Goal: Transaction & Acquisition: Download file/media

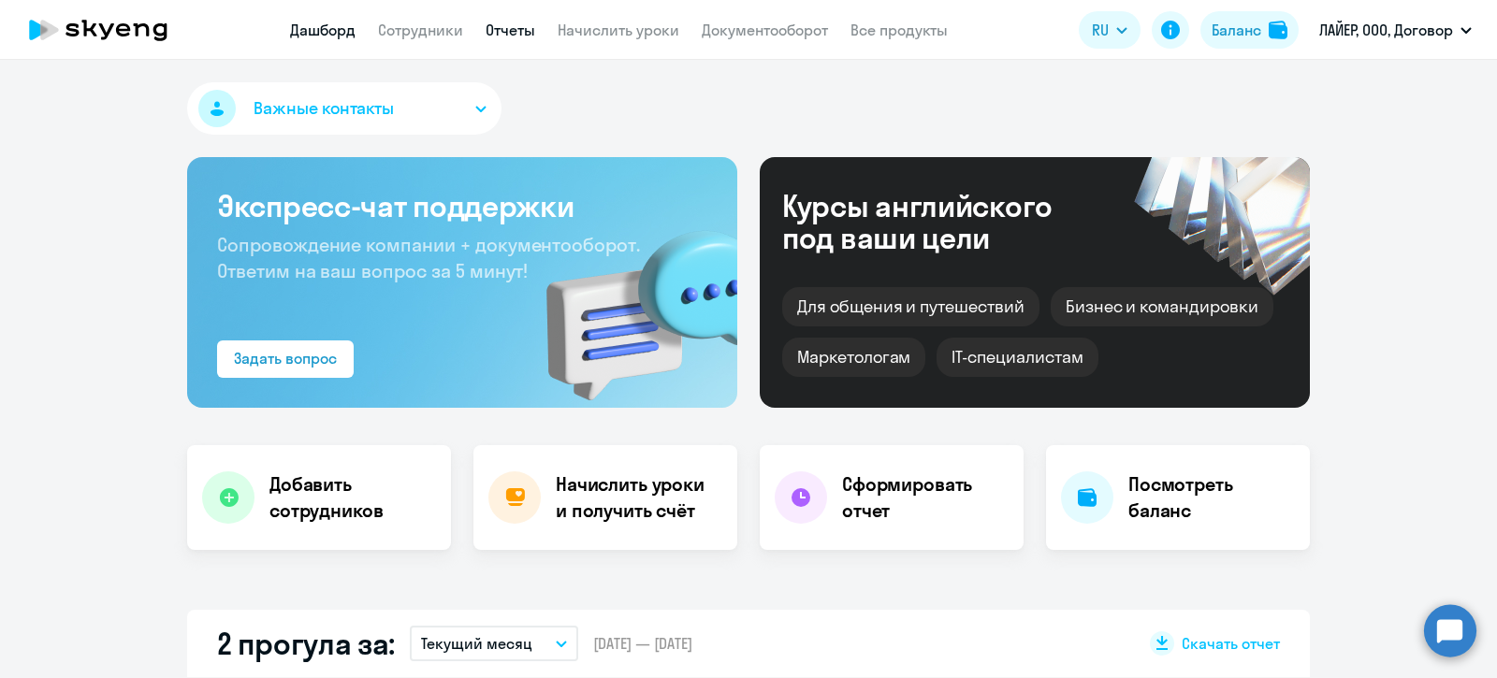
click at [501, 23] on link "Отчеты" at bounding box center [511, 30] width 50 height 19
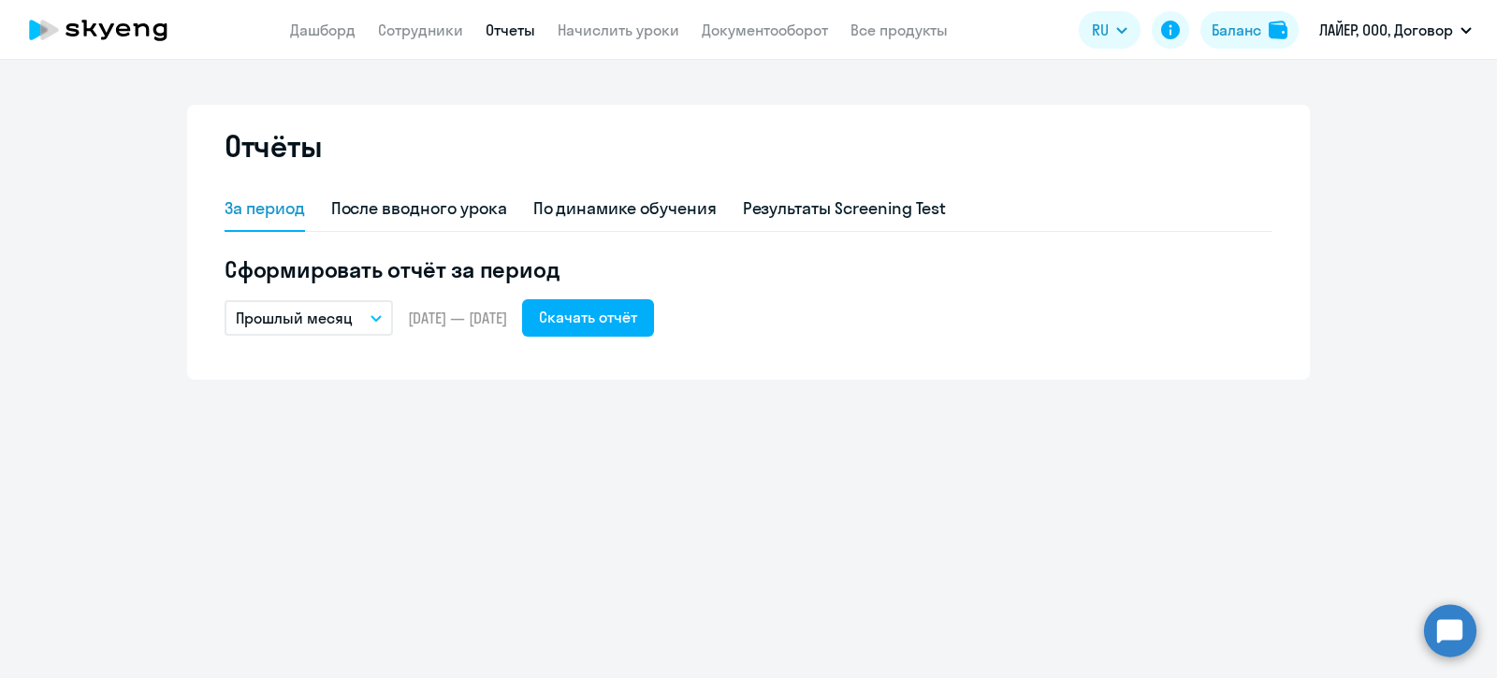
click at [380, 315] on icon "button" at bounding box center [376, 318] width 11 height 7
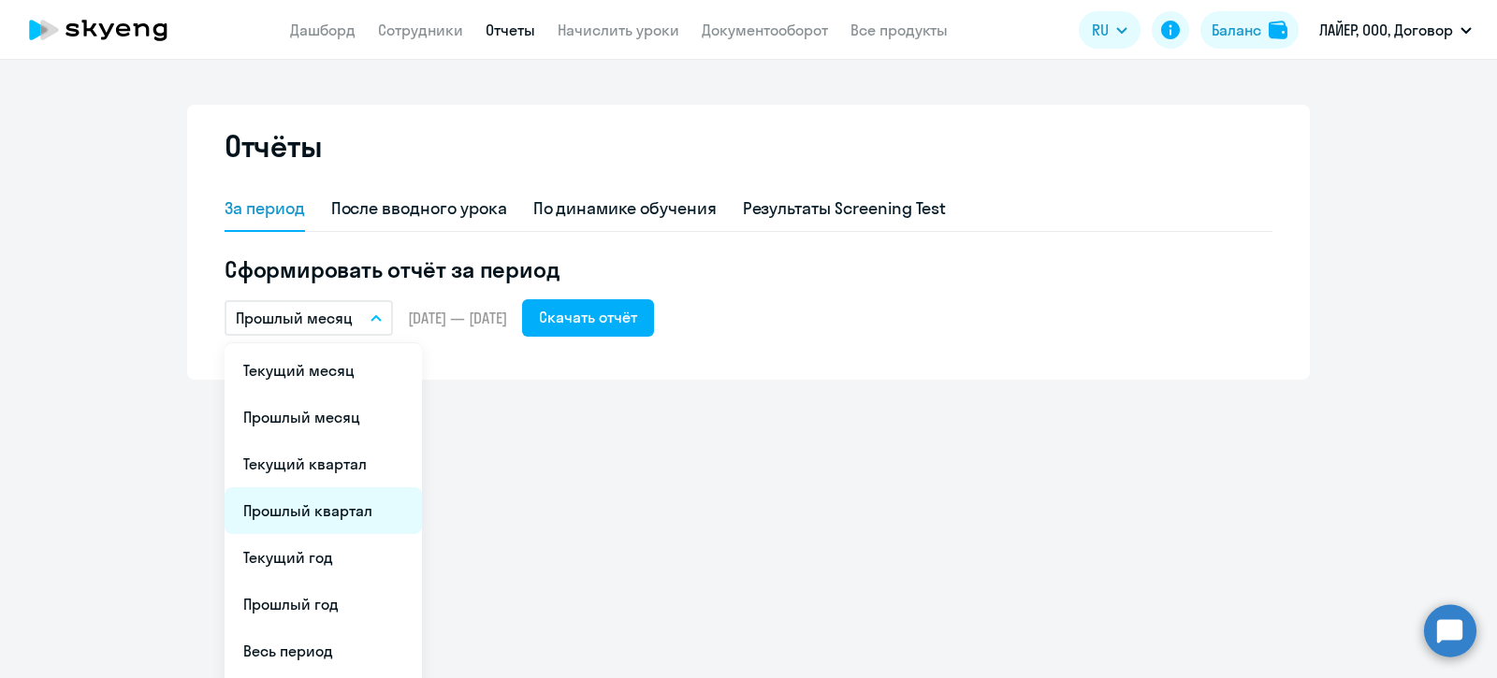
click at [321, 517] on li "Прошлый квартал" at bounding box center [323, 510] width 197 height 47
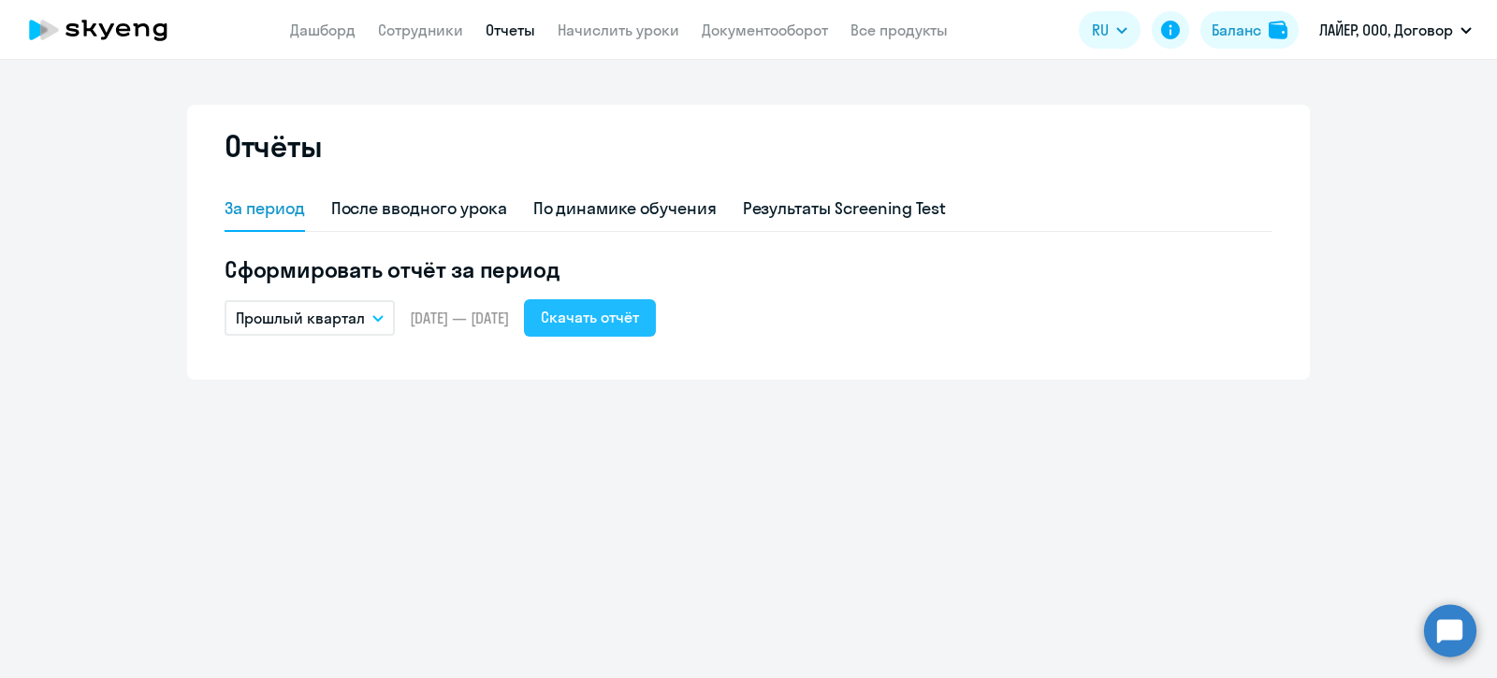
click at [639, 313] on div "Скачать отчёт" at bounding box center [590, 317] width 98 height 22
click at [633, 209] on div "По динамике обучения" at bounding box center [624, 208] width 183 height 24
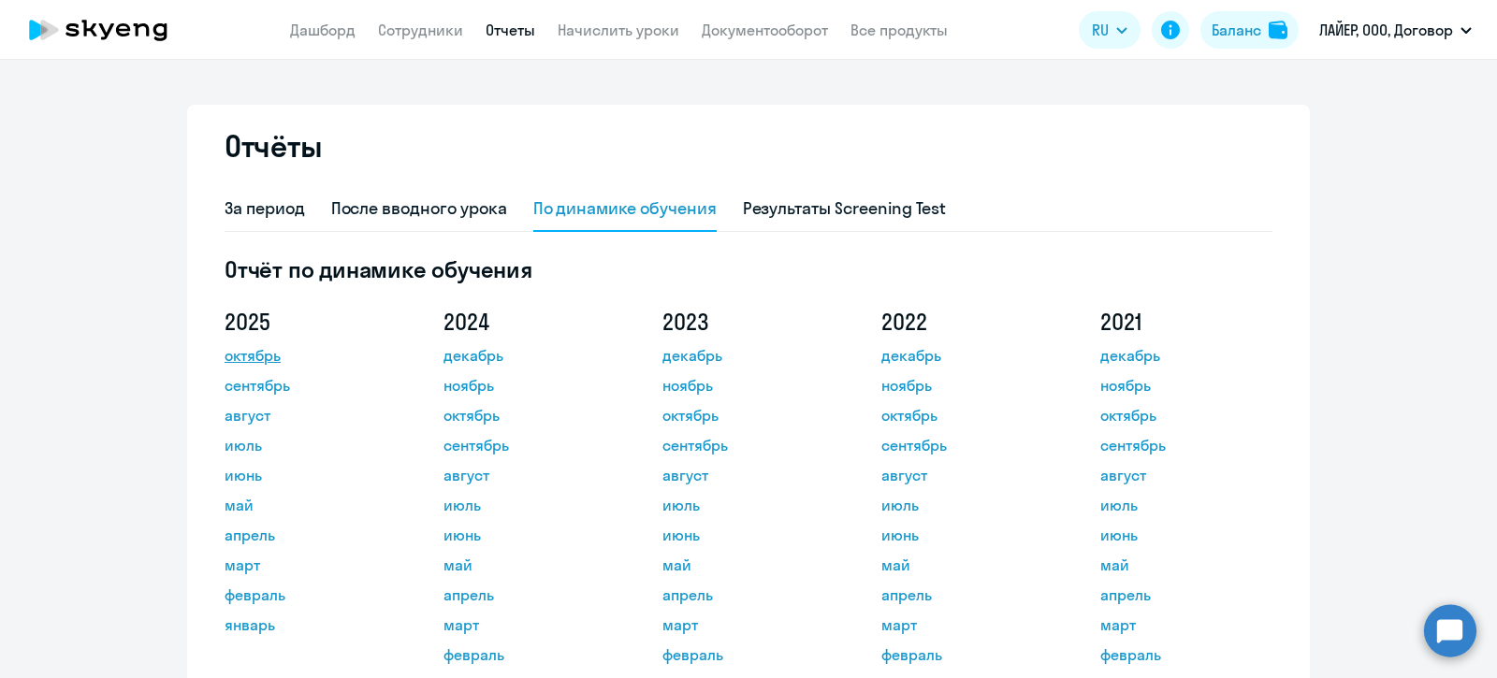
click at [253, 352] on link "октябрь" at bounding box center [309, 355] width 168 height 22
click at [393, 28] on link "Сотрудники" at bounding box center [420, 30] width 85 height 19
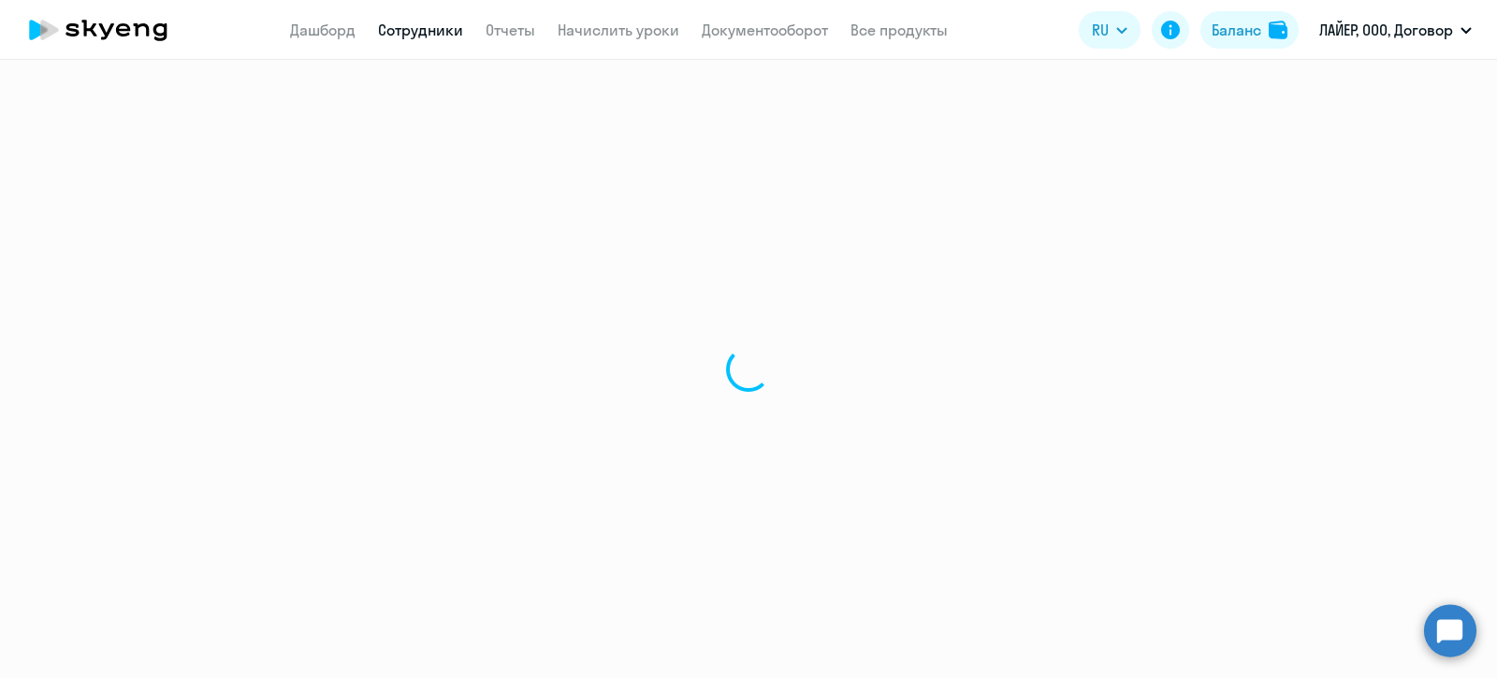
select select "30"
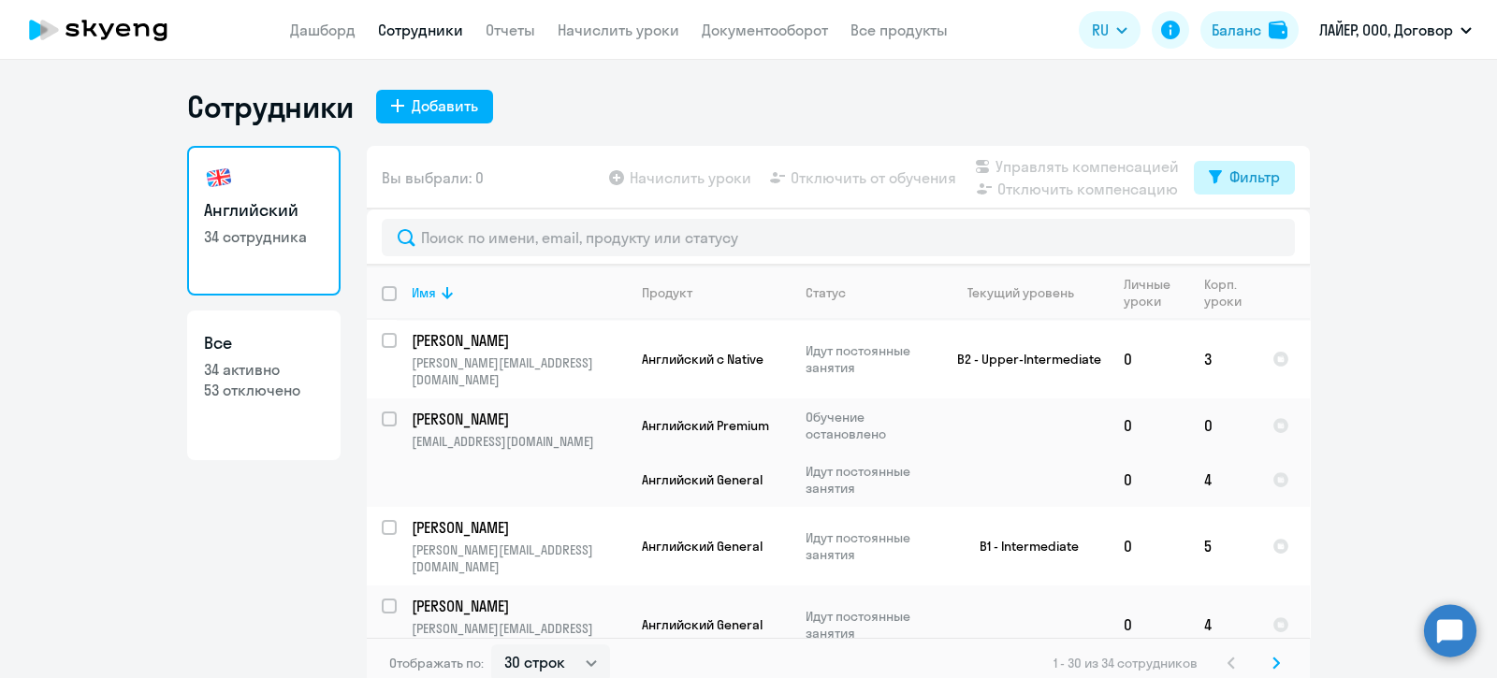
click at [1240, 176] on div "Фильтр" at bounding box center [1255, 177] width 51 height 22
click at [1239, 175] on div "Фильтр" at bounding box center [1255, 177] width 51 height 22
click at [766, 29] on link "Документооборот" at bounding box center [765, 30] width 126 height 19
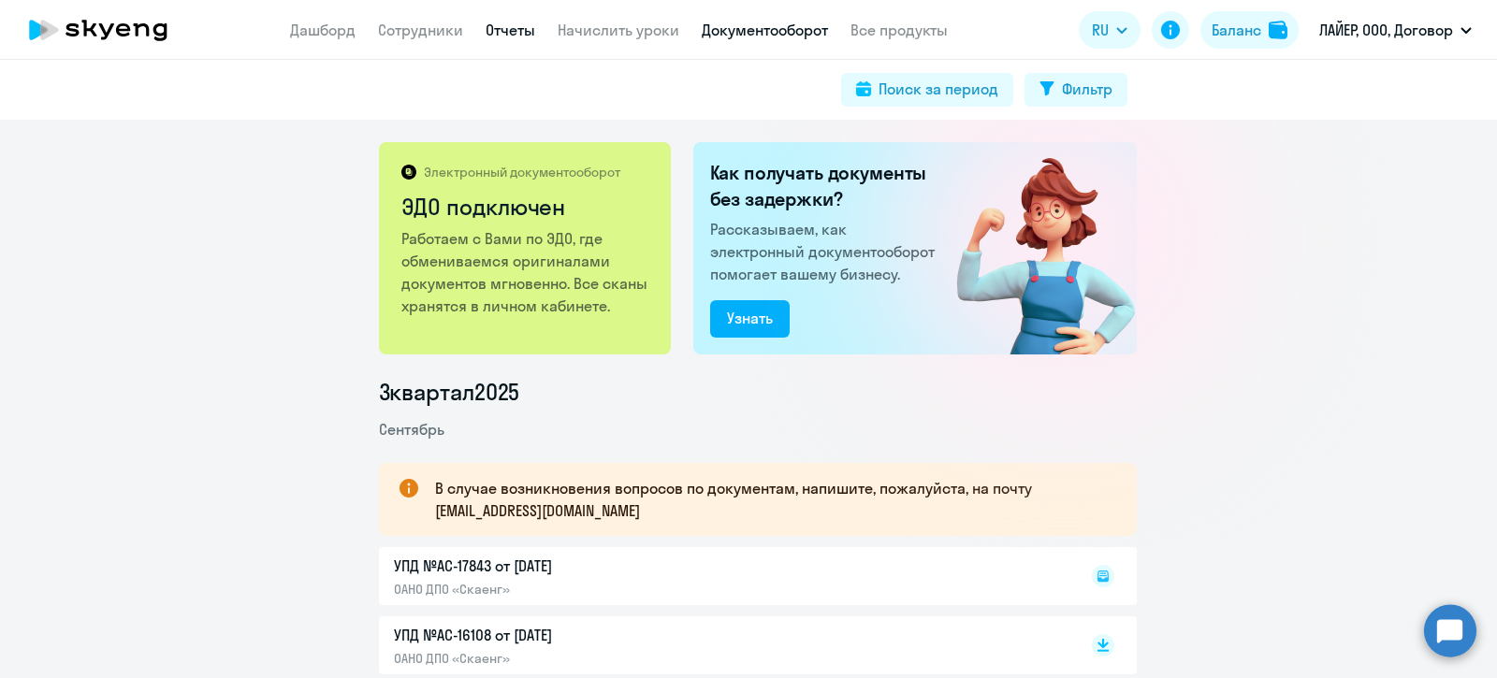
click at [520, 33] on link "Отчеты" at bounding box center [511, 30] width 50 height 19
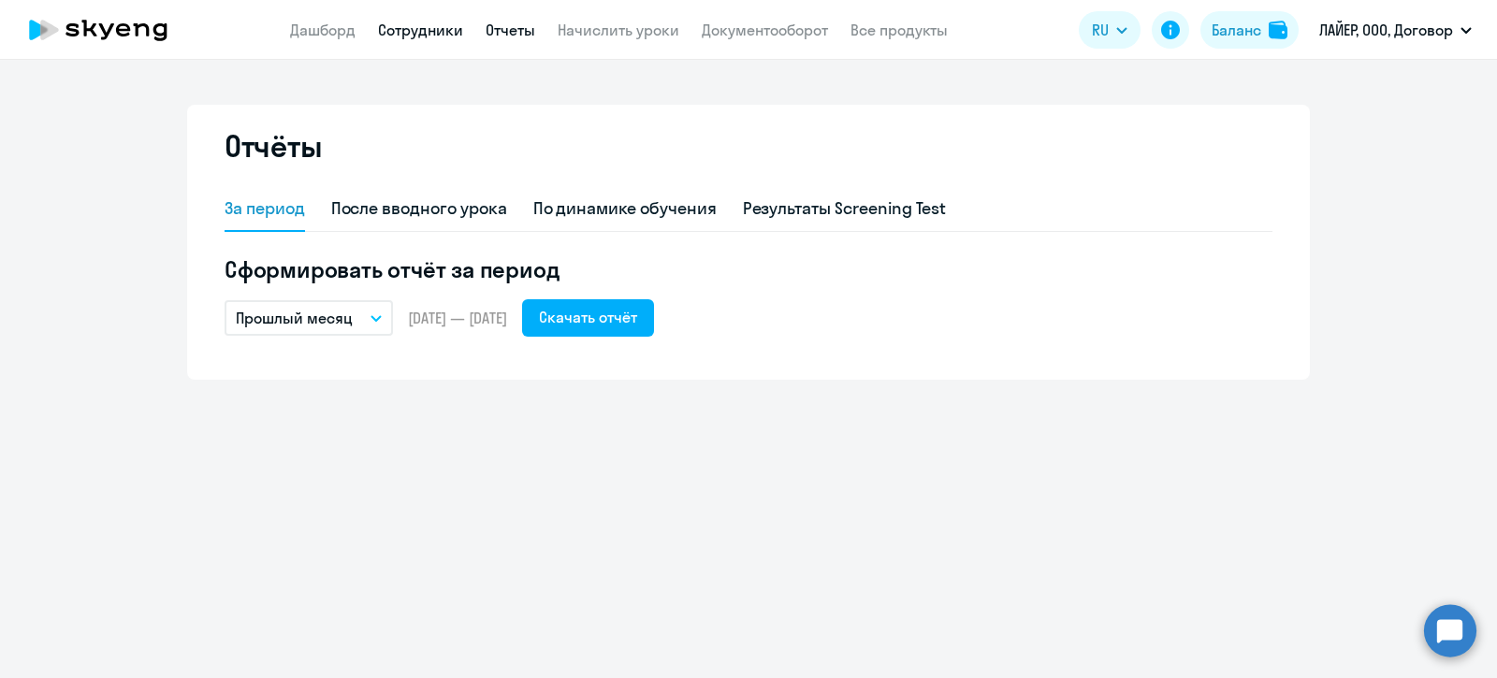
click at [422, 31] on link "Сотрудники" at bounding box center [420, 30] width 85 height 19
select select "30"
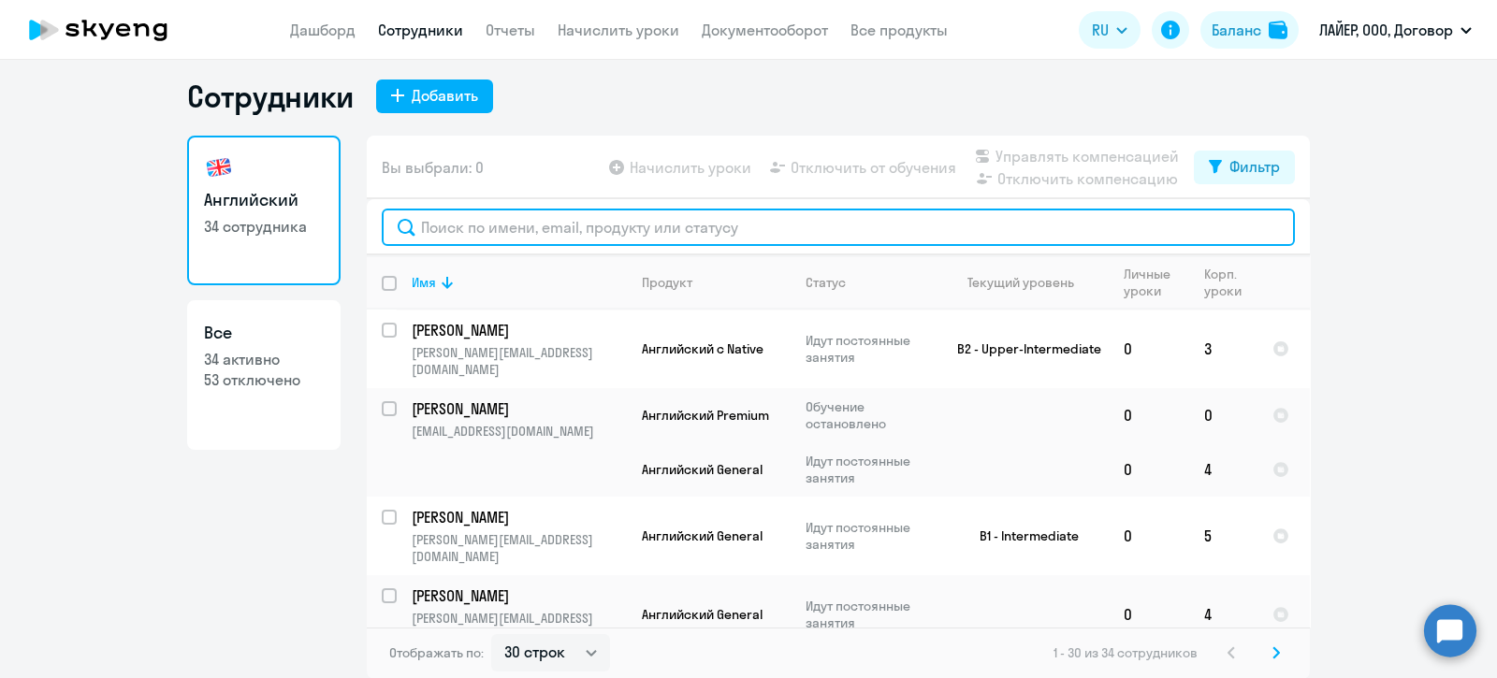
click at [520, 227] on input "text" at bounding box center [838, 227] width 913 height 37
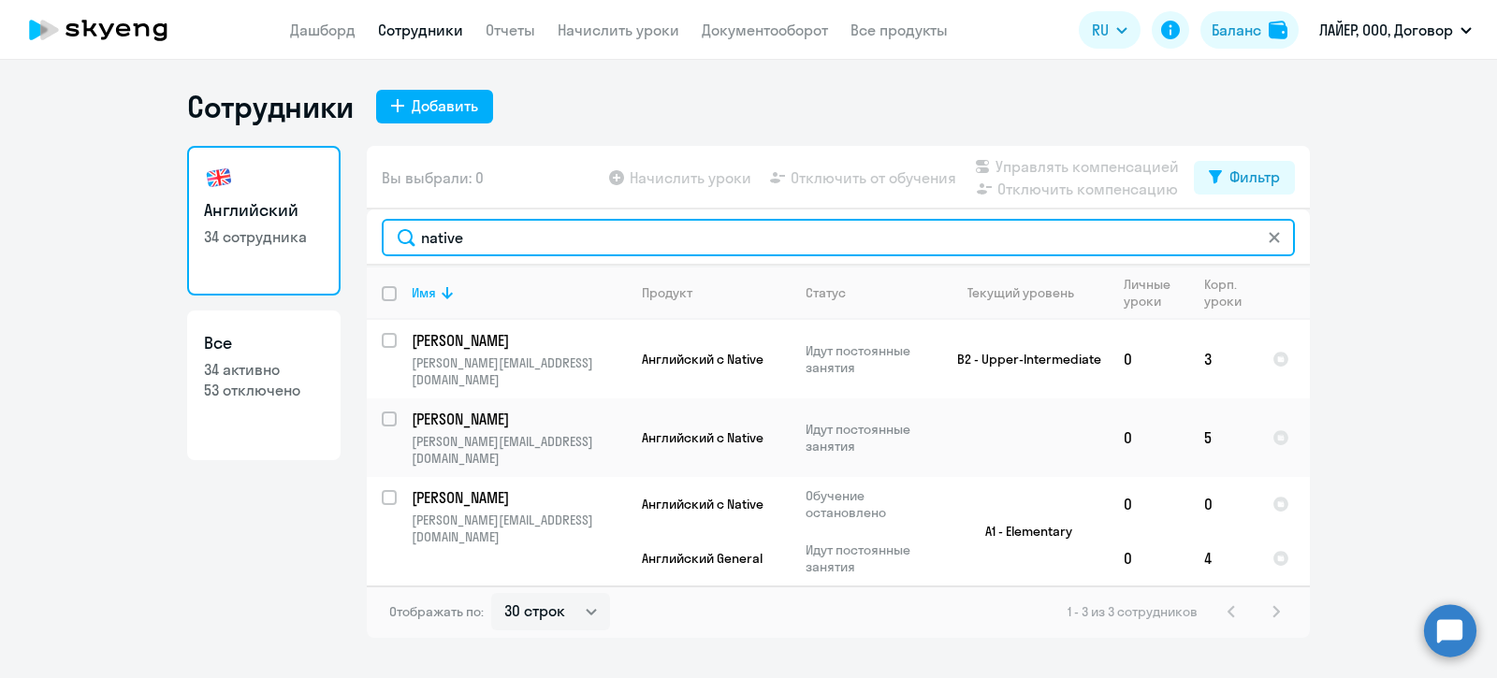
drag, startPoint x: 476, startPoint y: 233, endPoint x: 424, endPoint y: 230, distance: 52.5
click at [424, 230] on input "native" at bounding box center [838, 237] width 913 height 37
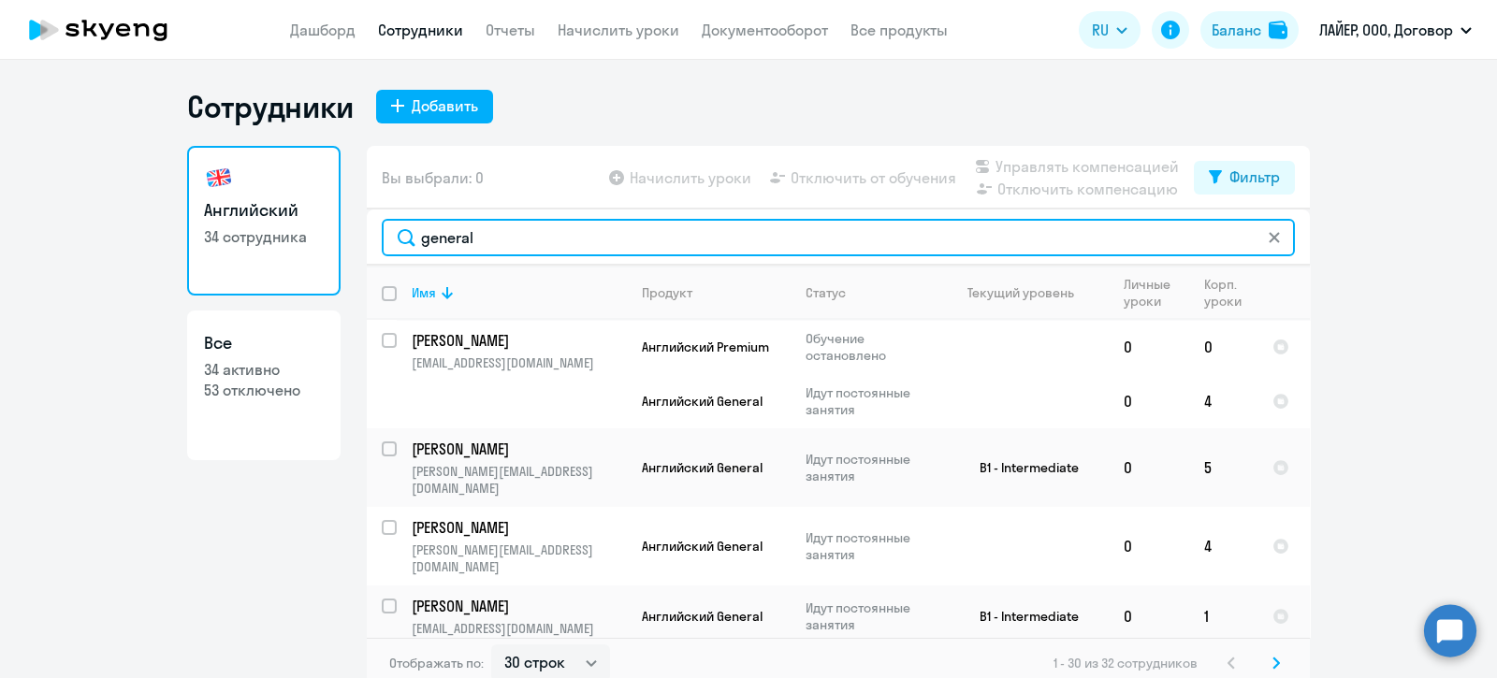
drag, startPoint x: 468, startPoint y: 237, endPoint x: 407, endPoint y: 234, distance: 60.9
click at [407, 234] on input "general" at bounding box center [838, 237] width 913 height 37
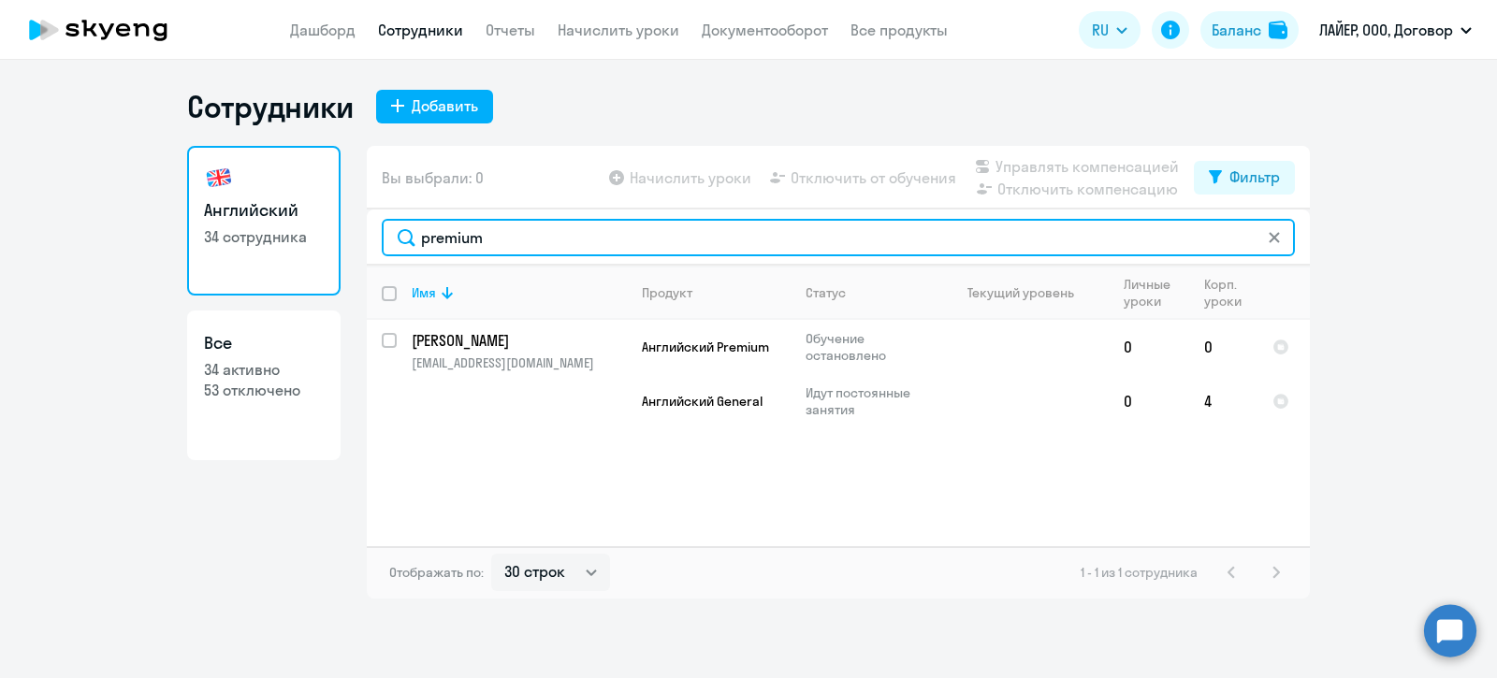
drag, startPoint x: 496, startPoint y: 243, endPoint x: 419, endPoint y: 234, distance: 77.3
click at [419, 234] on input "premium" at bounding box center [838, 237] width 913 height 37
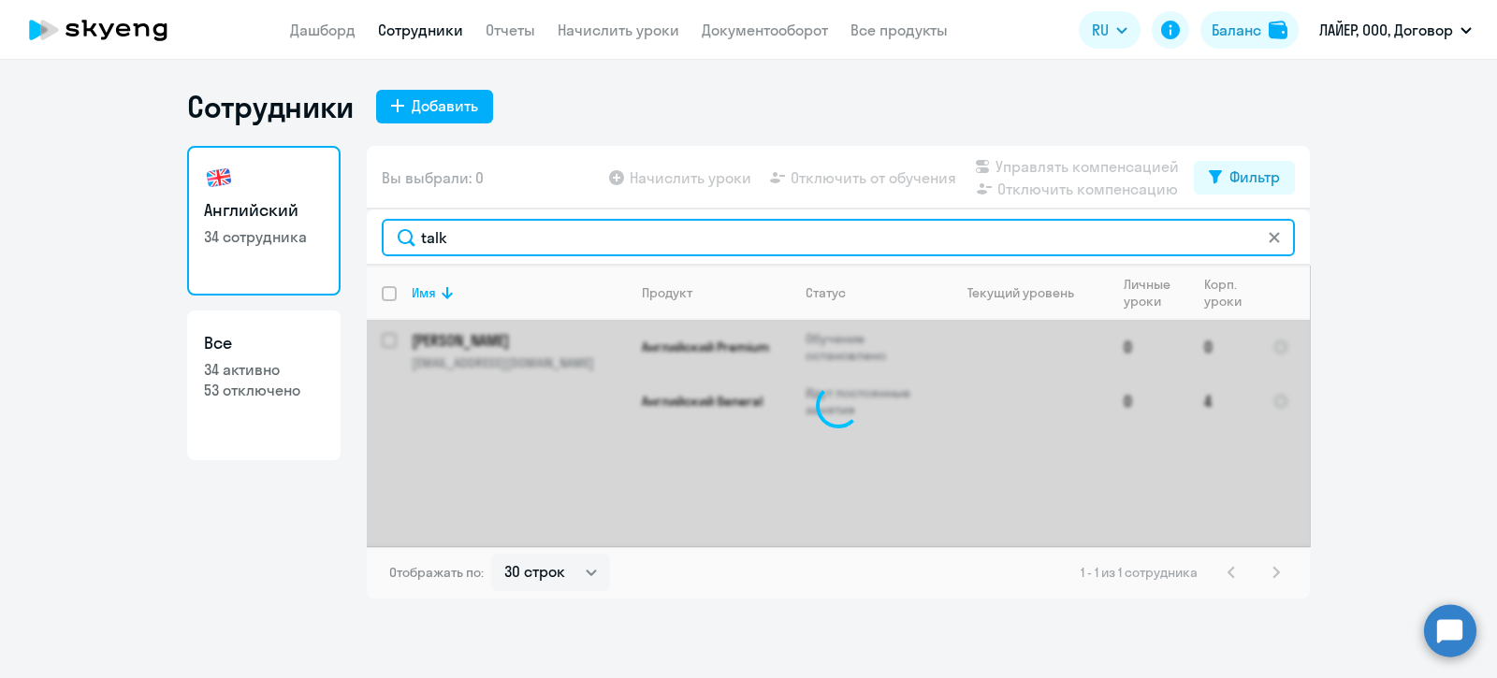
type input "talks"
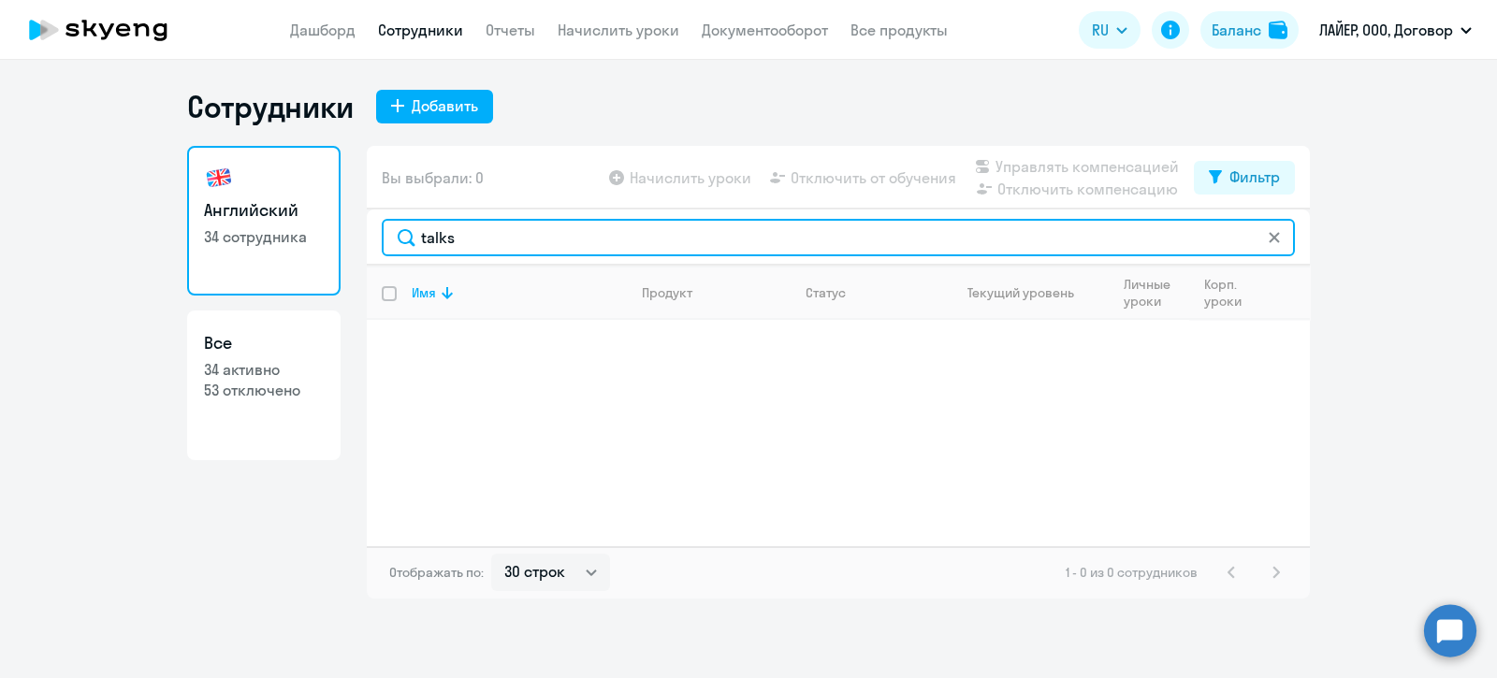
drag, startPoint x: 490, startPoint y: 232, endPoint x: 411, endPoint y: 231, distance: 79.5
click at [411, 231] on input "talks" at bounding box center [838, 237] width 913 height 37
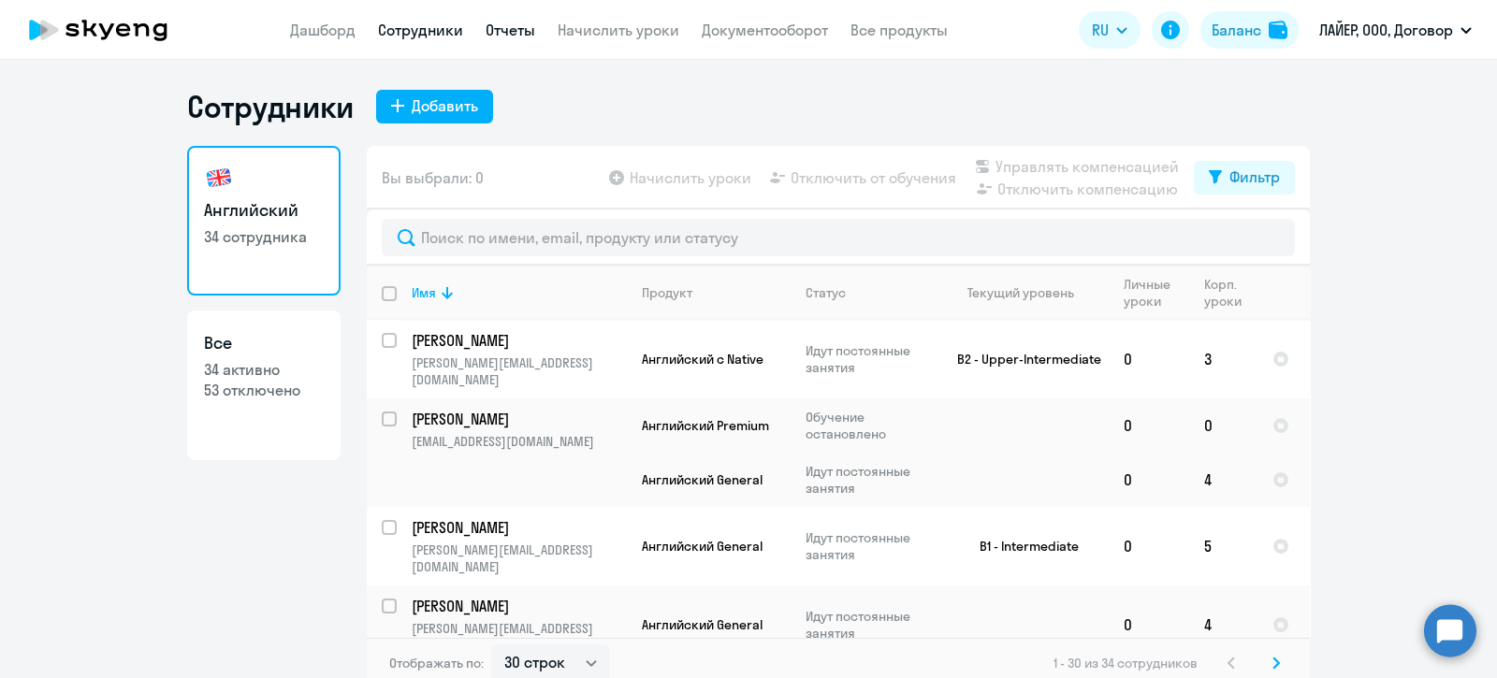
click at [511, 31] on link "Отчеты" at bounding box center [511, 30] width 50 height 19
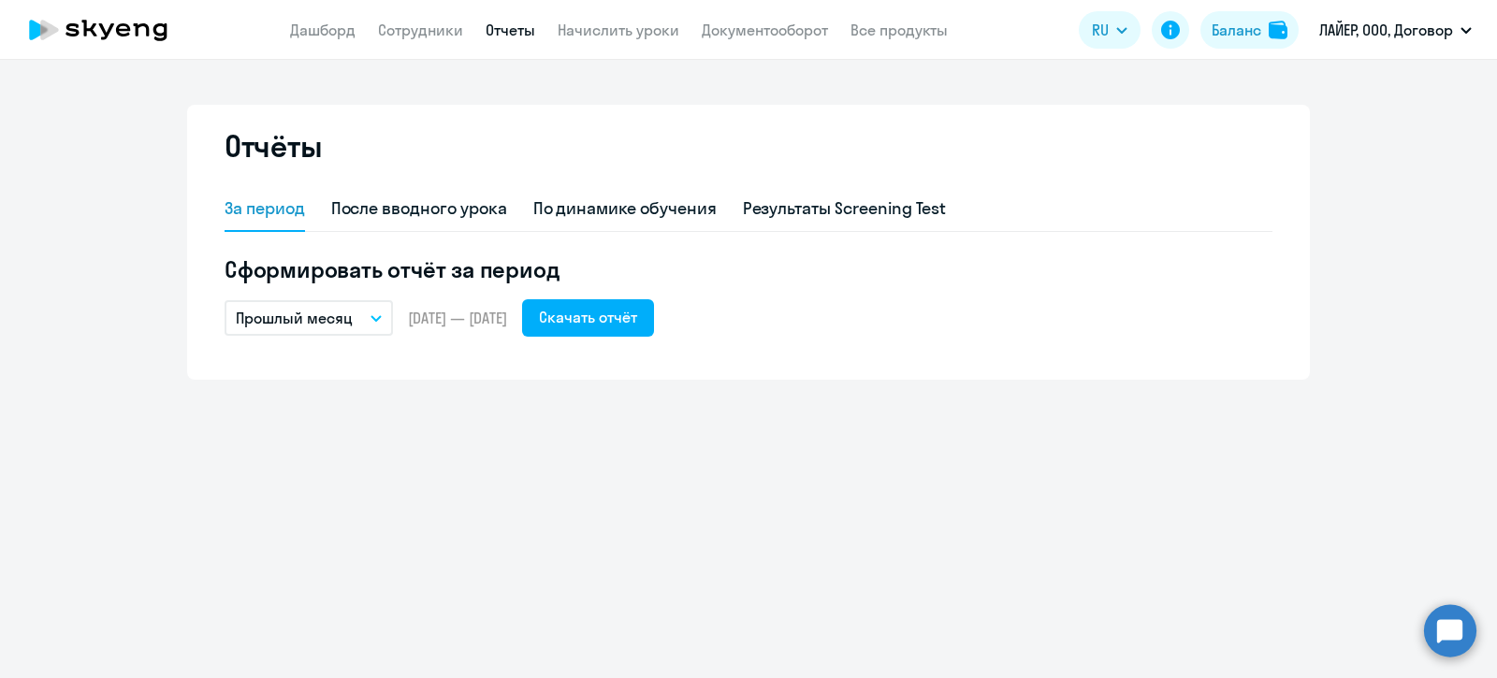
click at [380, 317] on icon "button" at bounding box center [375, 318] width 9 height 5
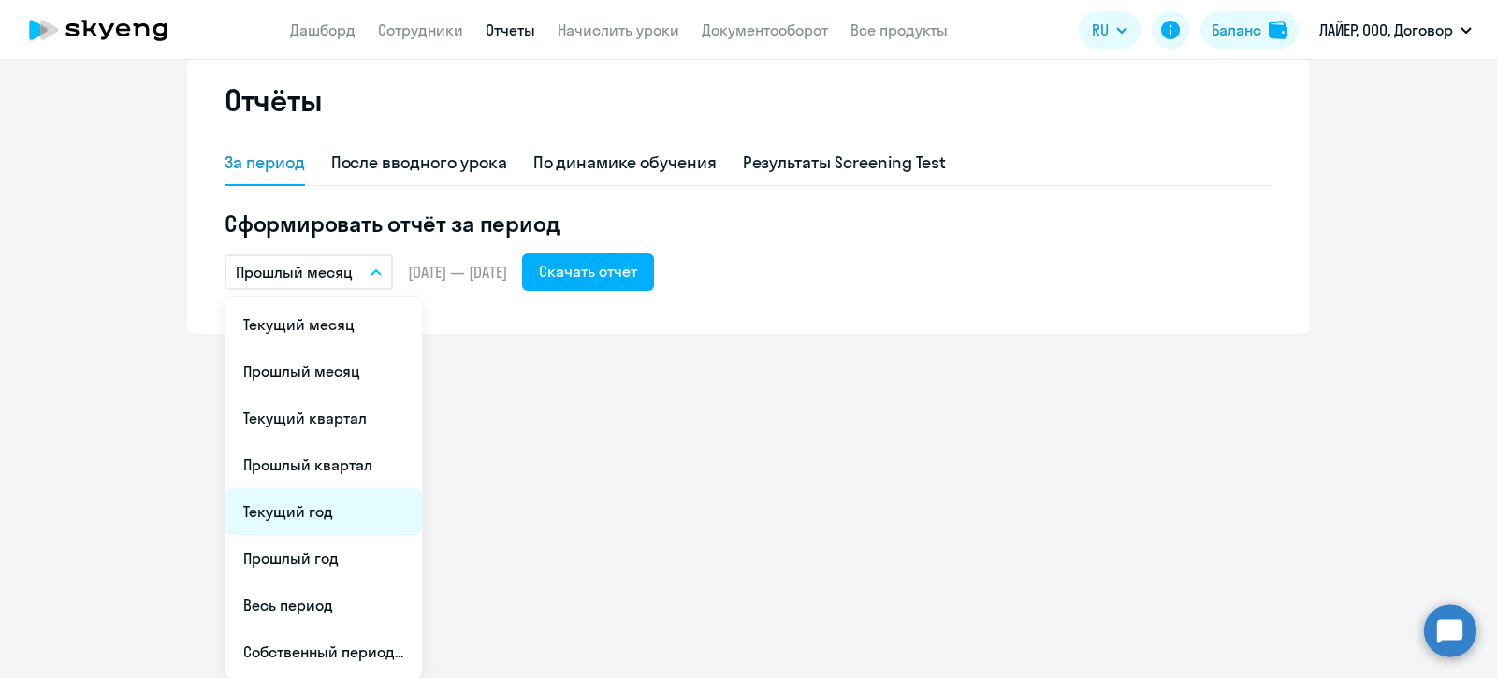
scroll to position [46, 0]
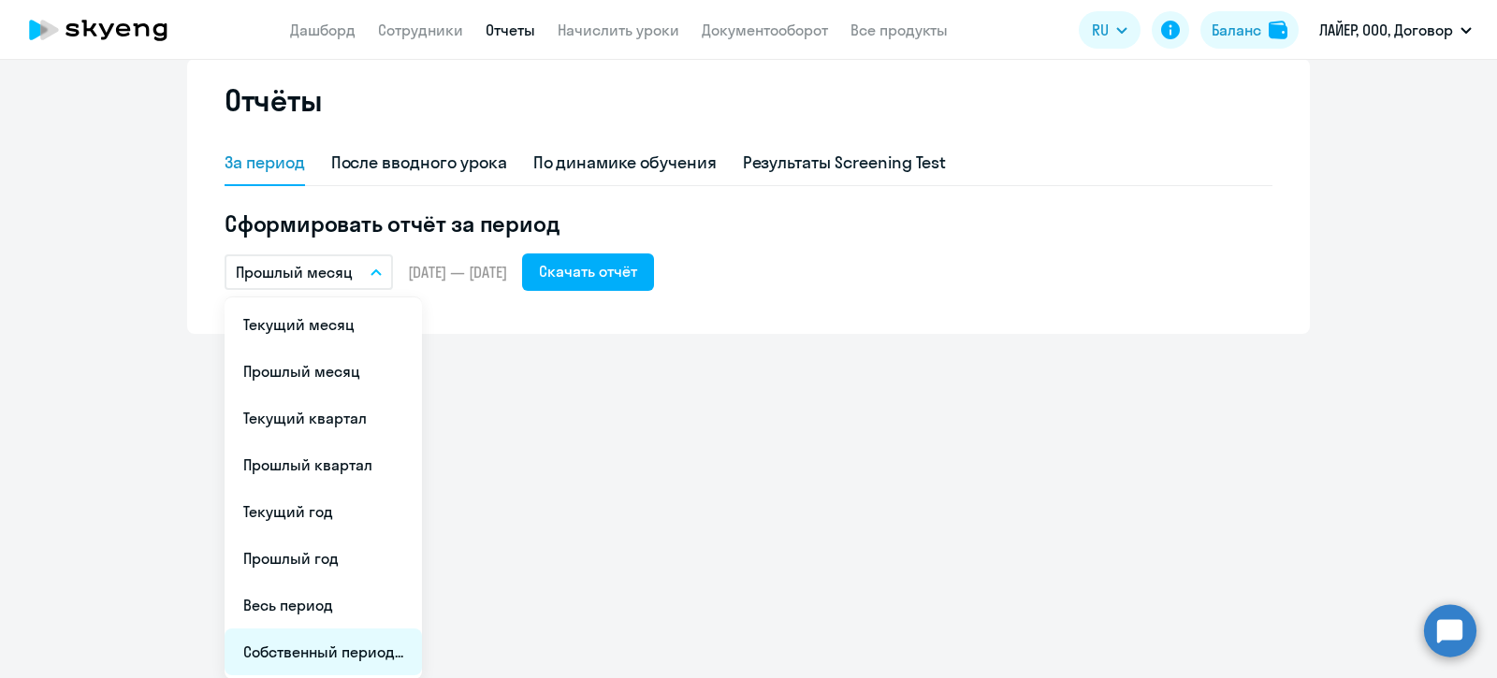
click at [323, 655] on li "Собственный период..." at bounding box center [323, 652] width 197 height 47
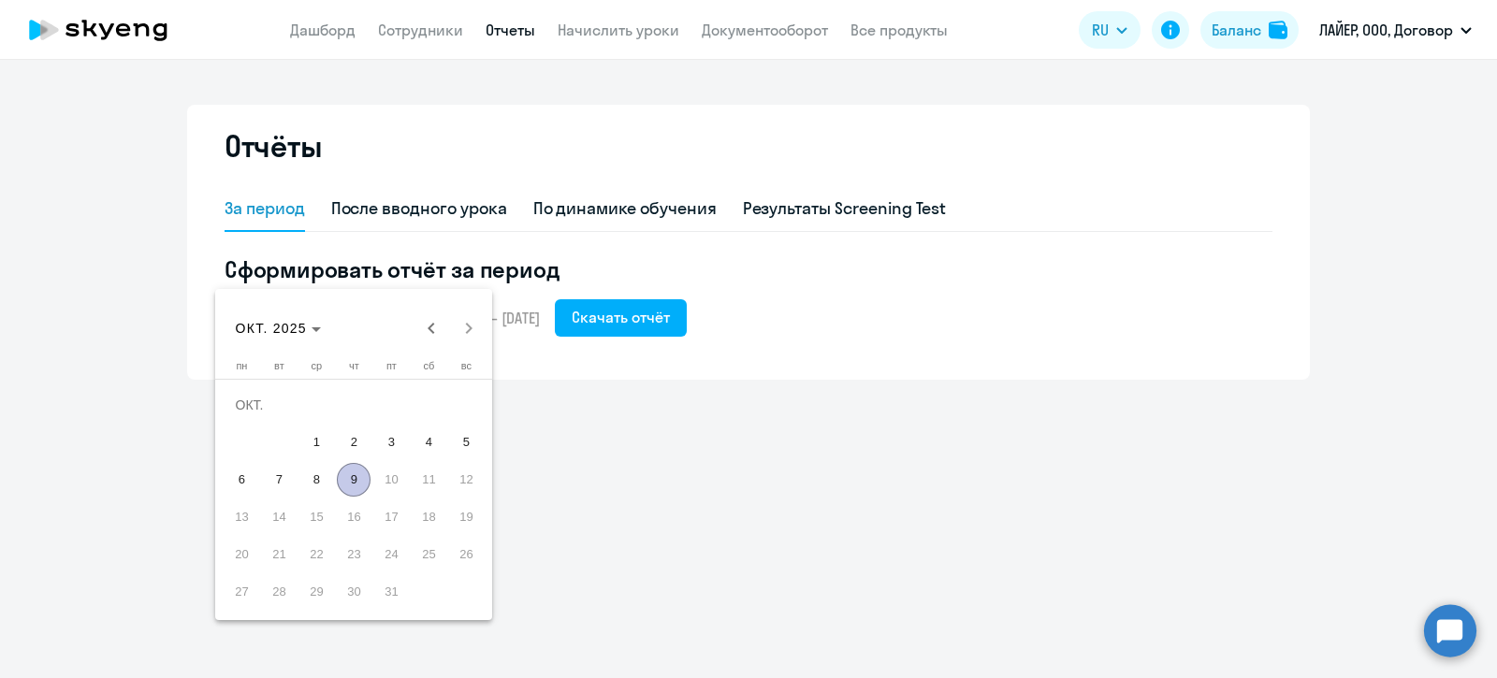
scroll to position [0, 0]
click at [435, 329] on span "Previous month" at bounding box center [431, 328] width 37 height 37
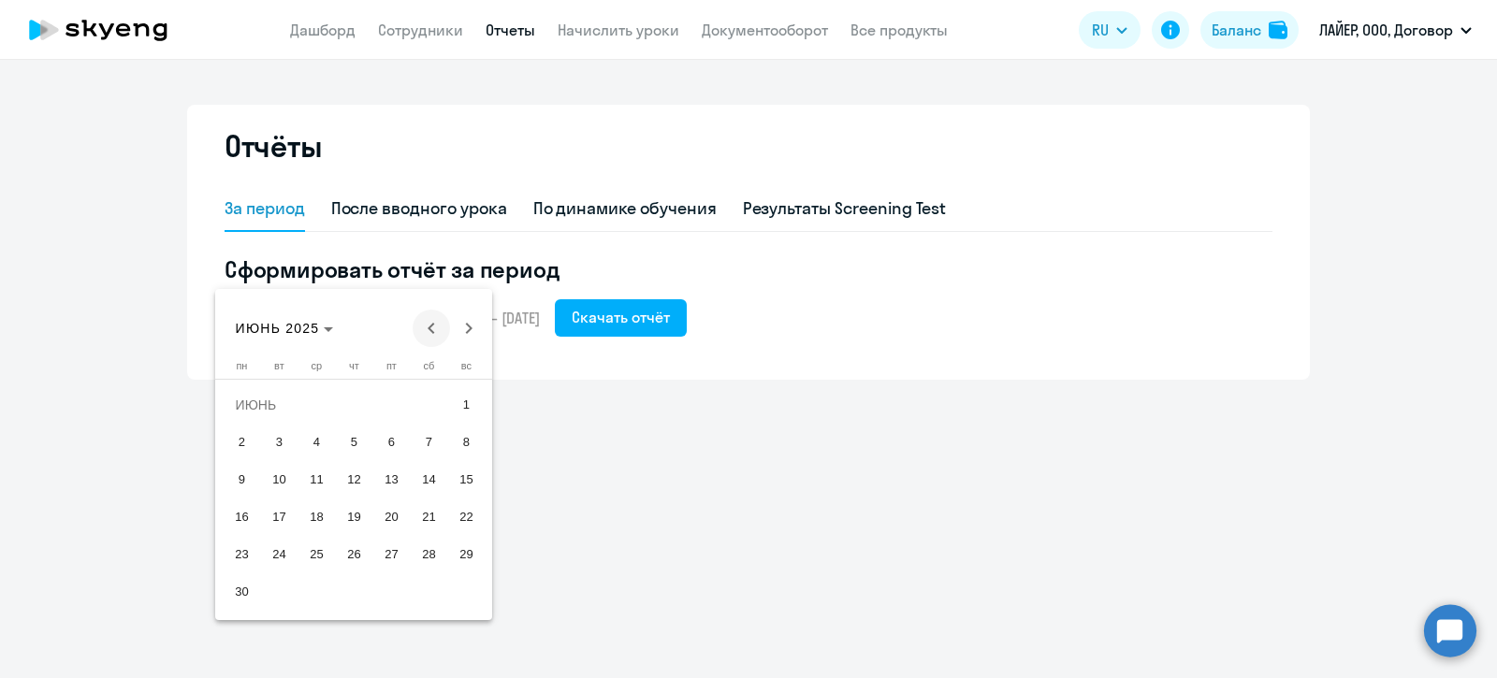
click at [435, 329] on span "Previous month" at bounding box center [431, 328] width 37 height 37
click at [463, 327] on span "Next month" at bounding box center [468, 328] width 37 height 37
click at [285, 435] on span "1" at bounding box center [279, 443] width 34 height 34
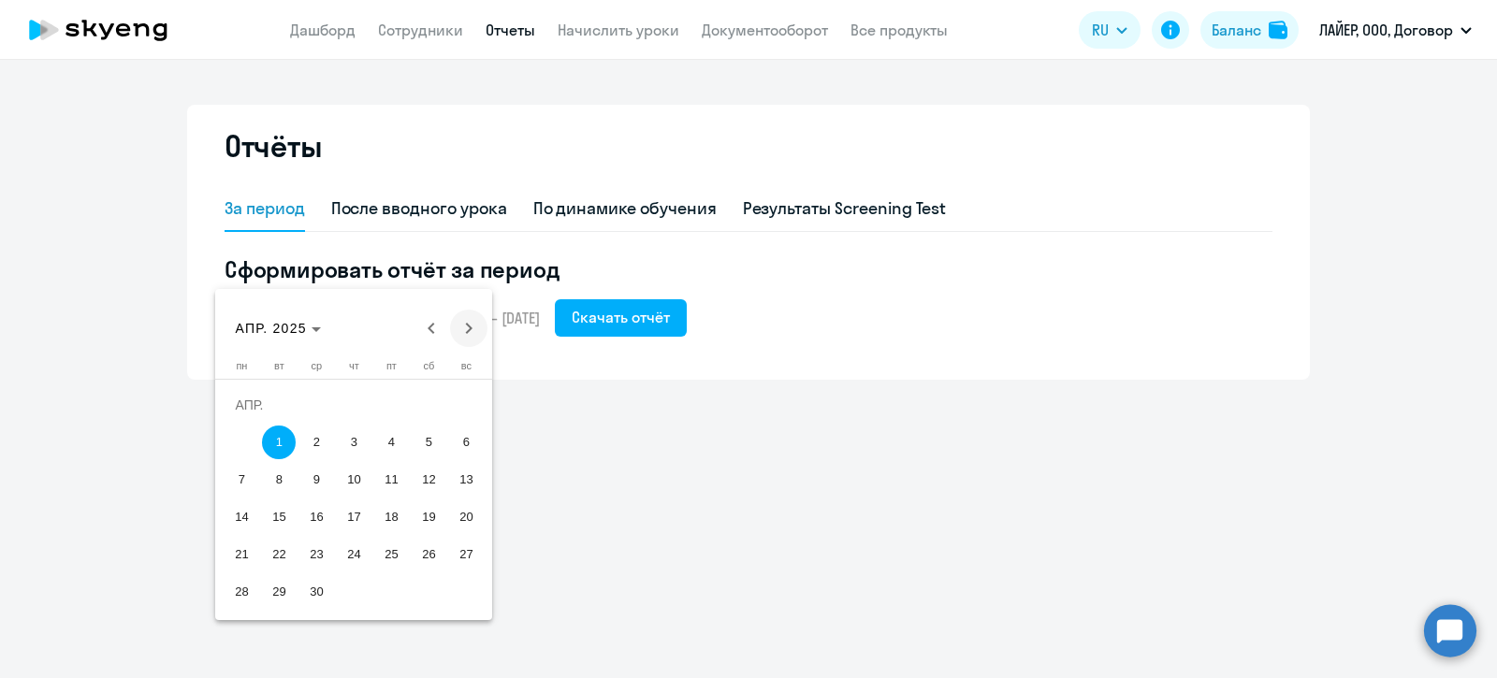
click at [472, 321] on span "Next month" at bounding box center [468, 328] width 37 height 37
click at [473, 321] on span "Next month" at bounding box center [468, 328] width 37 height 37
click at [245, 588] on span "30" at bounding box center [242, 592] width 34 height 34
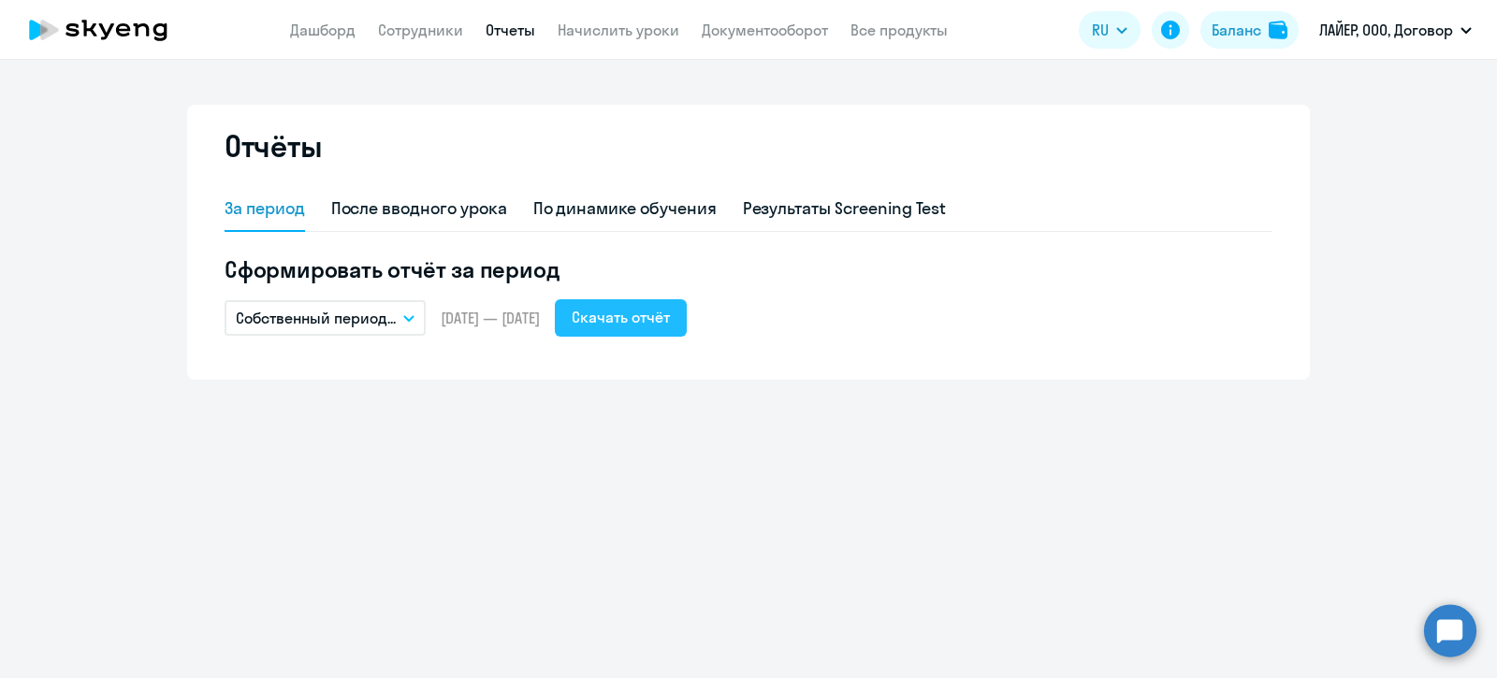
click at [670, 313] on div "Скачать отчёт" at bounding box center [621, 317] width 98 height 22
click at [749, 25] on link "Документооборот" at bounding box center [765, 30] width 126 height 19
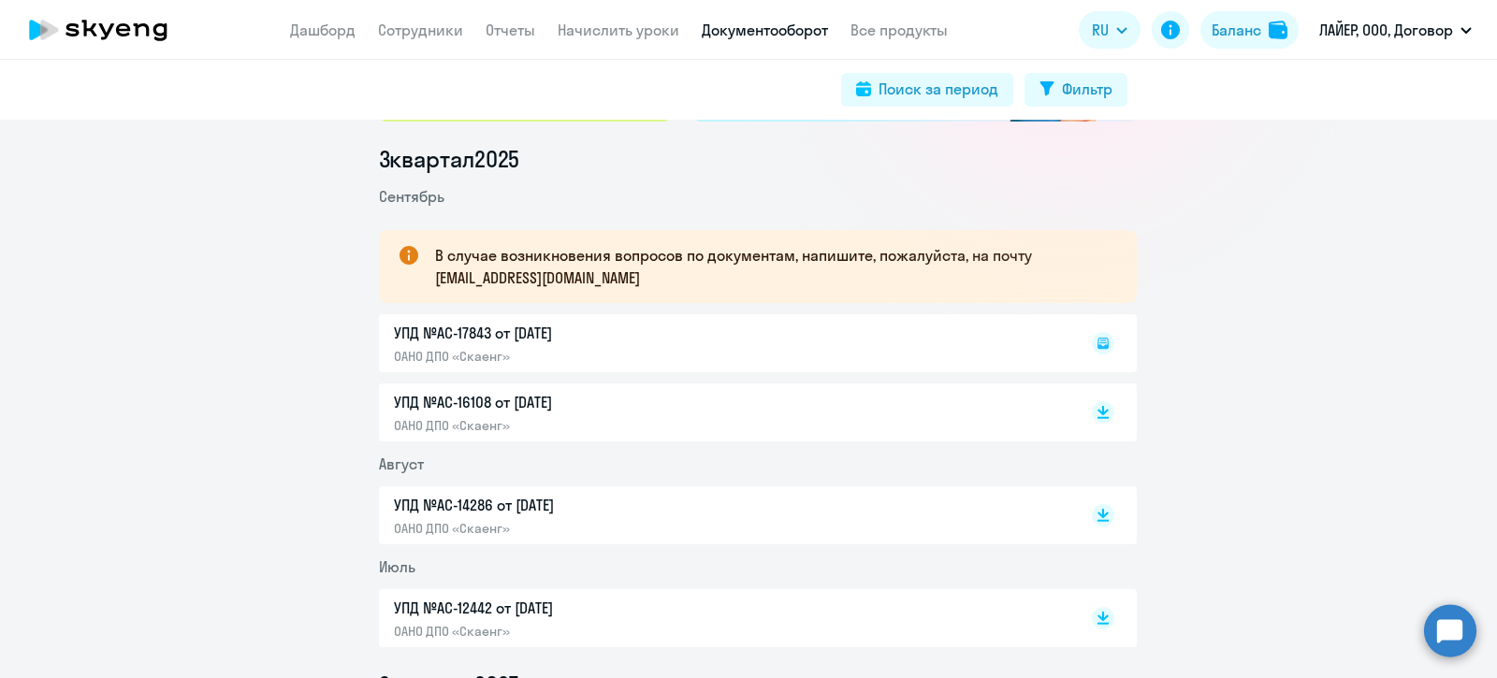
scroll to position [233, 0]
click at [895, 167] on li "3 квартал 2025" at bounding box center [758, 159] width 758 height 30
click at [510, 35] on link "Отчеты" at bounding box center [511, 30] width 50 height 19
